Goal: Check status: Check status

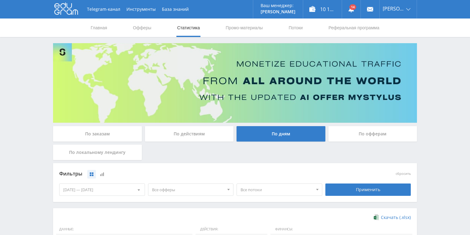
scroll to position [123, 0]
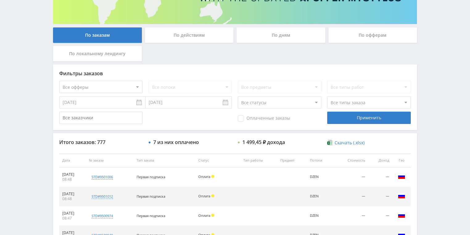
click at [182, 38] on div "По действиям" at bounding box center [189, 34] width 89 height 15
click at [0, 0] on input "По действиям" at bounding box center [0, 0] width 0 height 0
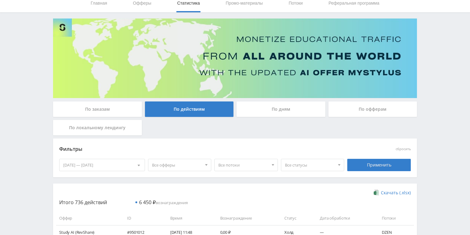
click at [269, 108] on div "По дням" at bounding box center [281, 109] width 89 height 15
click at [0, 0] on input "По дням" at bounding box center [0, 0] width 0 height 0
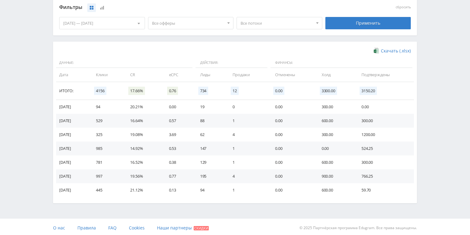
scroll to position [168, 0]
